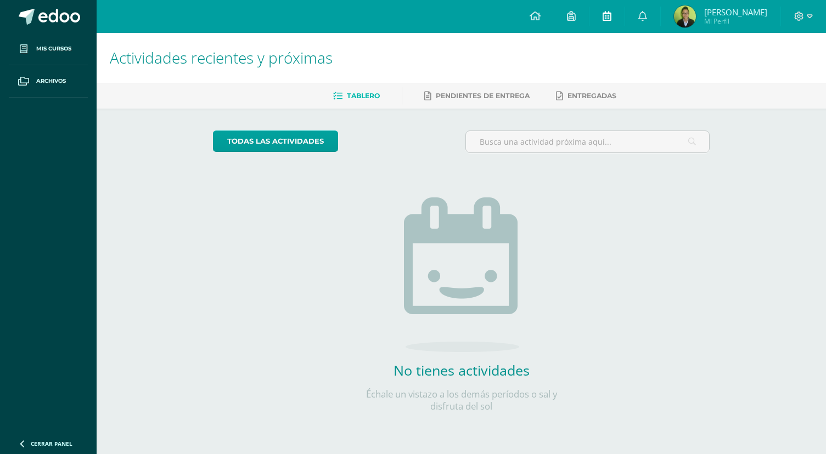
click at [608, 16] on icon at bounding box center [607, 16] width 9 height 10
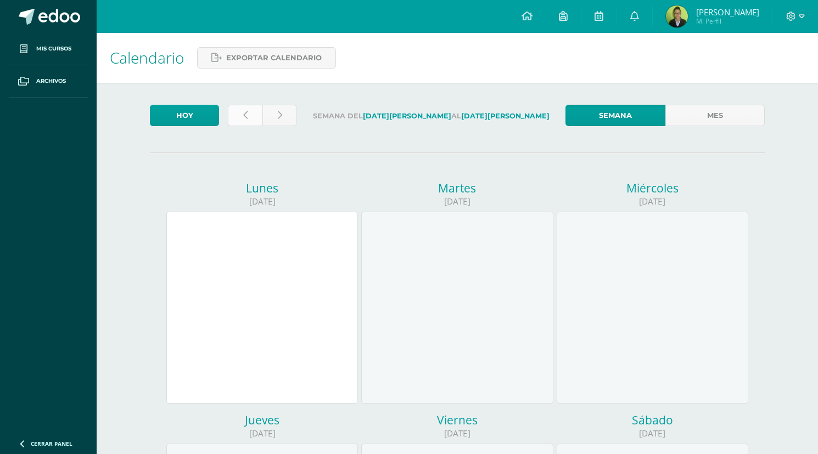
click at [244, 117] on icon at bounding box center [245, 115] width 4 height 9
